Goal: Task Accomplishment & Management: Complete application form

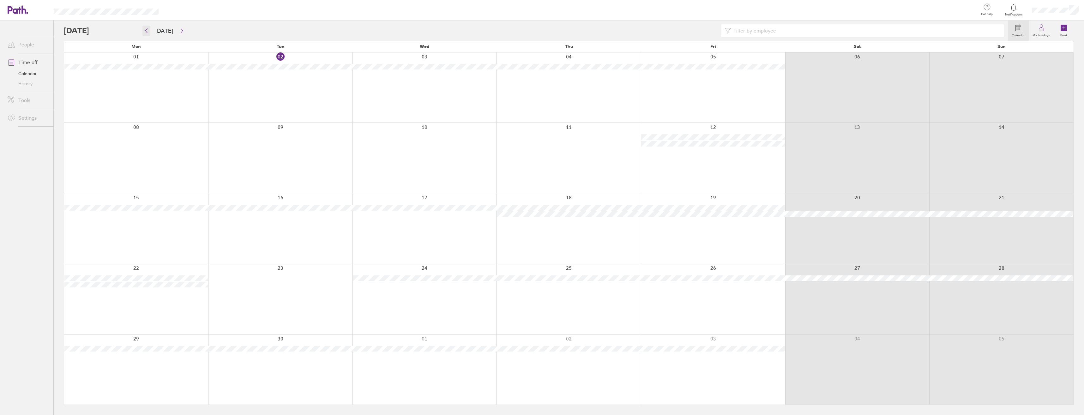
click at [148, 33] on icon "button" at bounding box center [146, 30] width 5 height 5
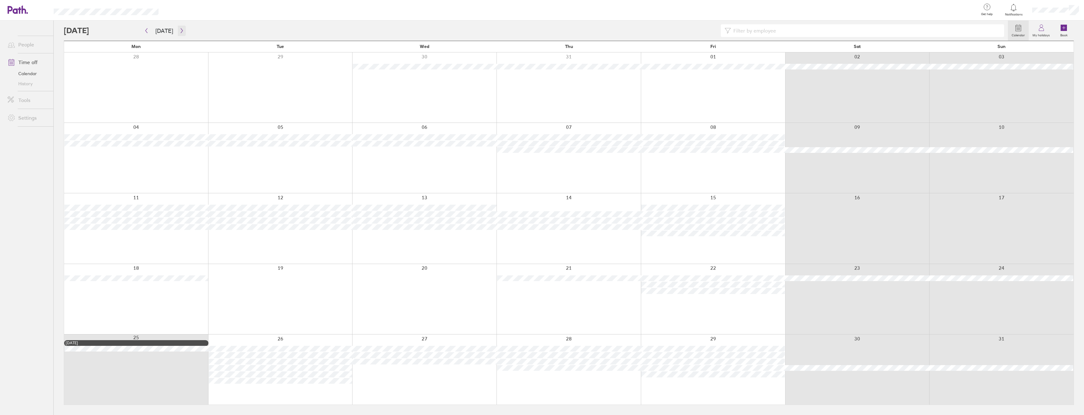
click at [179, 32] on icon "button" at bounding box center [181, 30] width 5 height 5
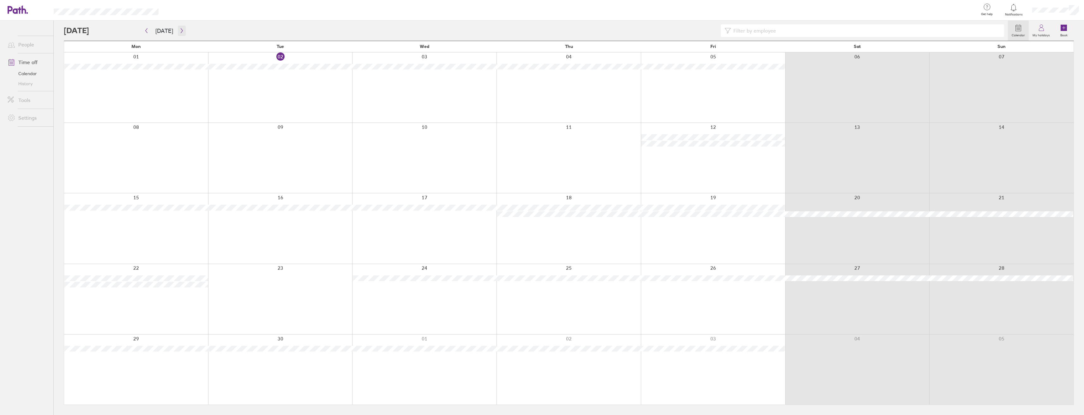
click at [179, 31] on icon "button" at bounding box center [181, 30] width 5 height 5
click at [181, 30] on icon "button" at bounding box center [181, 30] width 5 height 5
click at [182, 34] on button "button" at bounding box center [182, 31] width 8 height 10
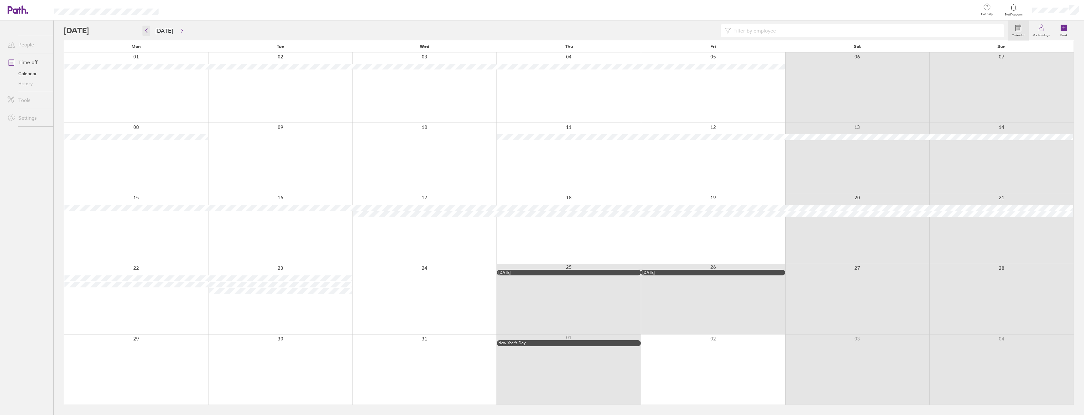
click at [146, 33] on button "button" at bounding box center [146, 31] width 8 height 10
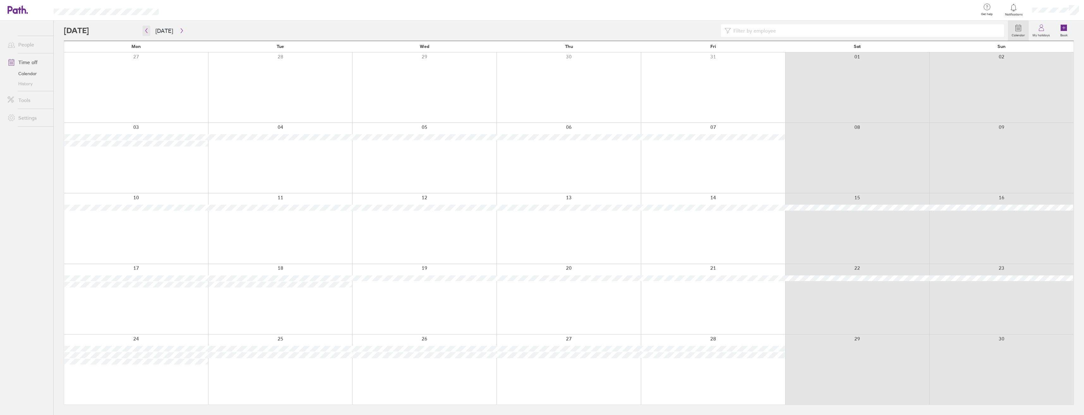
click at [146, 33] on button "button" at bounding box center [146, 31] width 8 height 10
click at [145, 30] on icon "button" at bounding box center [146, 30] width 5 height 5
drag, startPoint x: 707, startPoint y: 99, endPoint x: 1008, endPoint y: 25, distance: 310.1
click at [707, 99] on div at bounding box center [713, 87] width 144 height 70
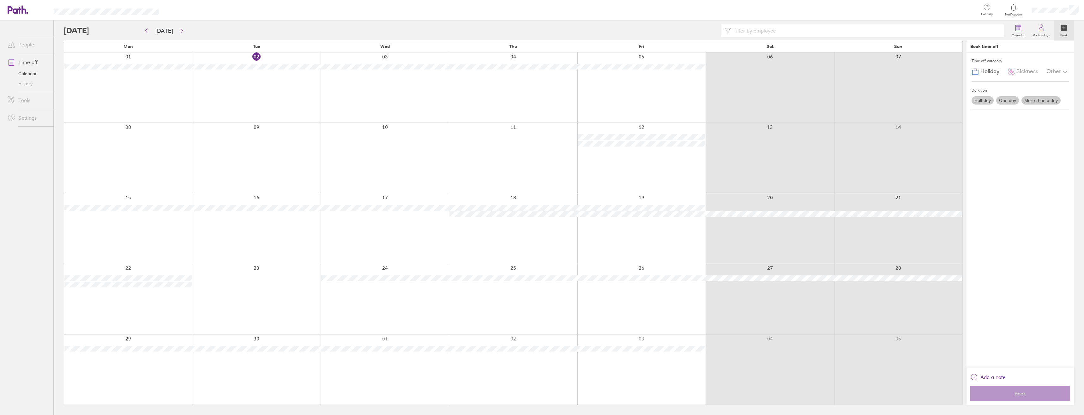
click at [985, 101] on label "Half day" at bounding box center [983, 100] width 22 height 8
click at [0, 0] on input "Half day" at bounding box center [0, 0] width 0 height 0
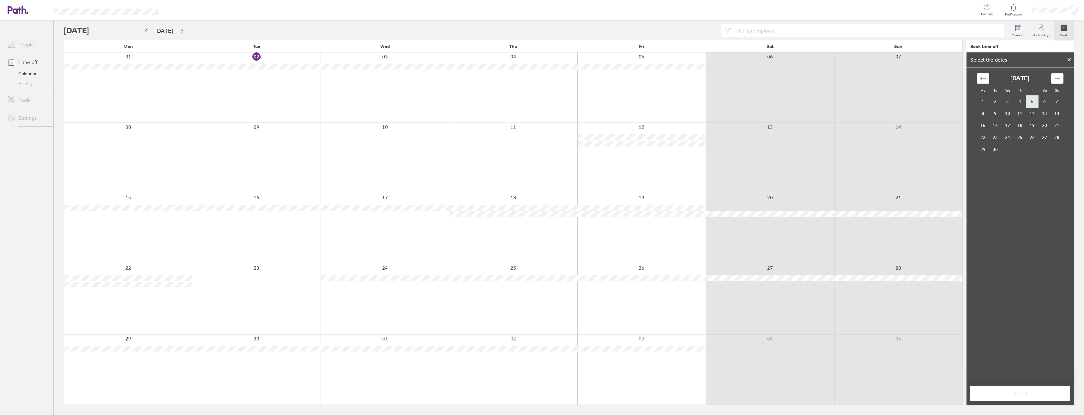
click at [1033, 100] on td "5" at bounding box center [1032, 102] width 12 height 12
click at [1037, 208] on label "Afternoon" at bounding box center [1032, 206] width 25 height 8
click at [0, 0] on input "Afternoon" at bounding box center [0, 0] width 0 height 0
